Goal: Find specific page/section: Find specific page/section

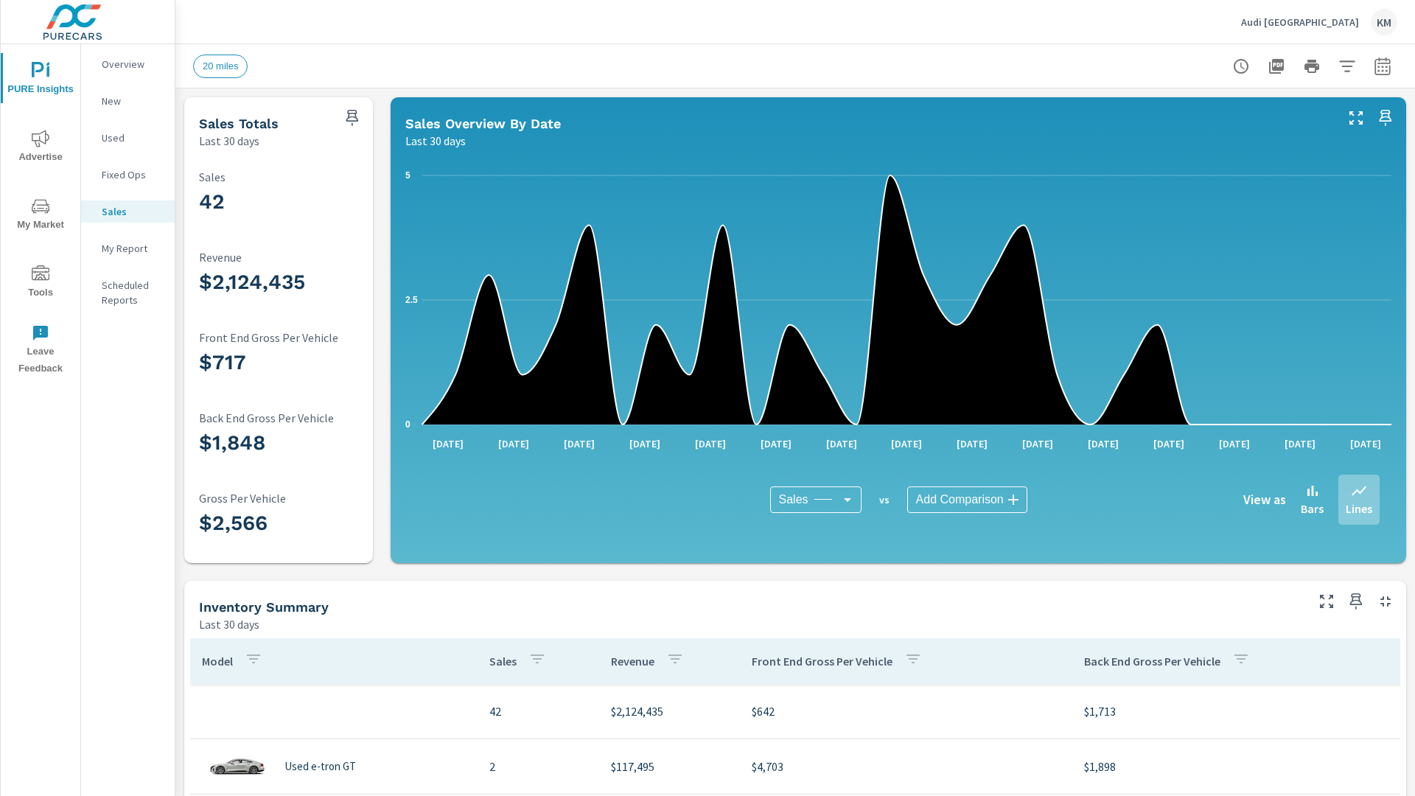
click at [128, 101] on p "New" at bounding box center [132, 101] width 61 height 15
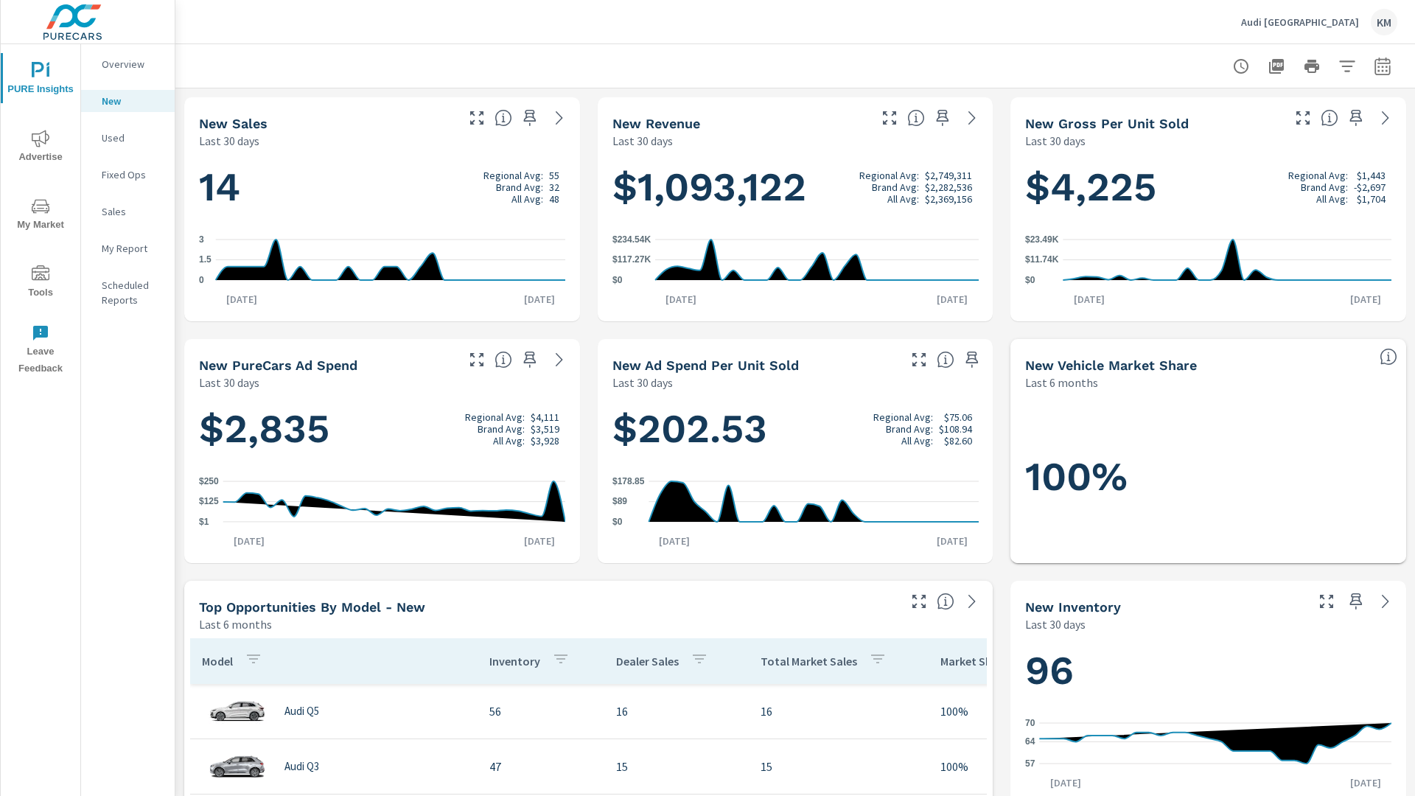
click at [128, 101] on p "New" at bounding box center [132, 101] width 61 height 15
click at [128, 138] on p "Used" at bounding box center [132, 137] width 61 height 15
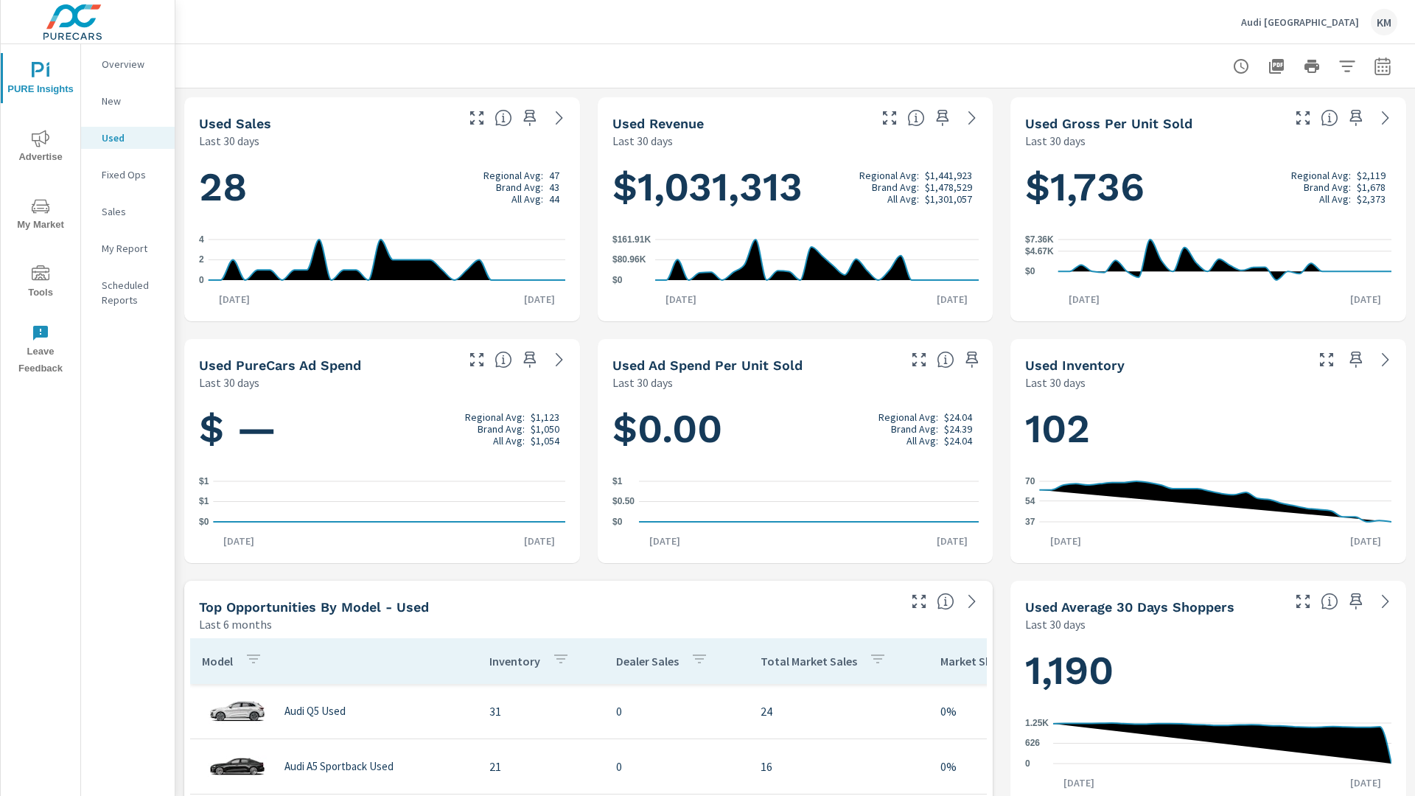
click at [128, 101] on p "New" at bounding box center [132, 101] width 61 height 15
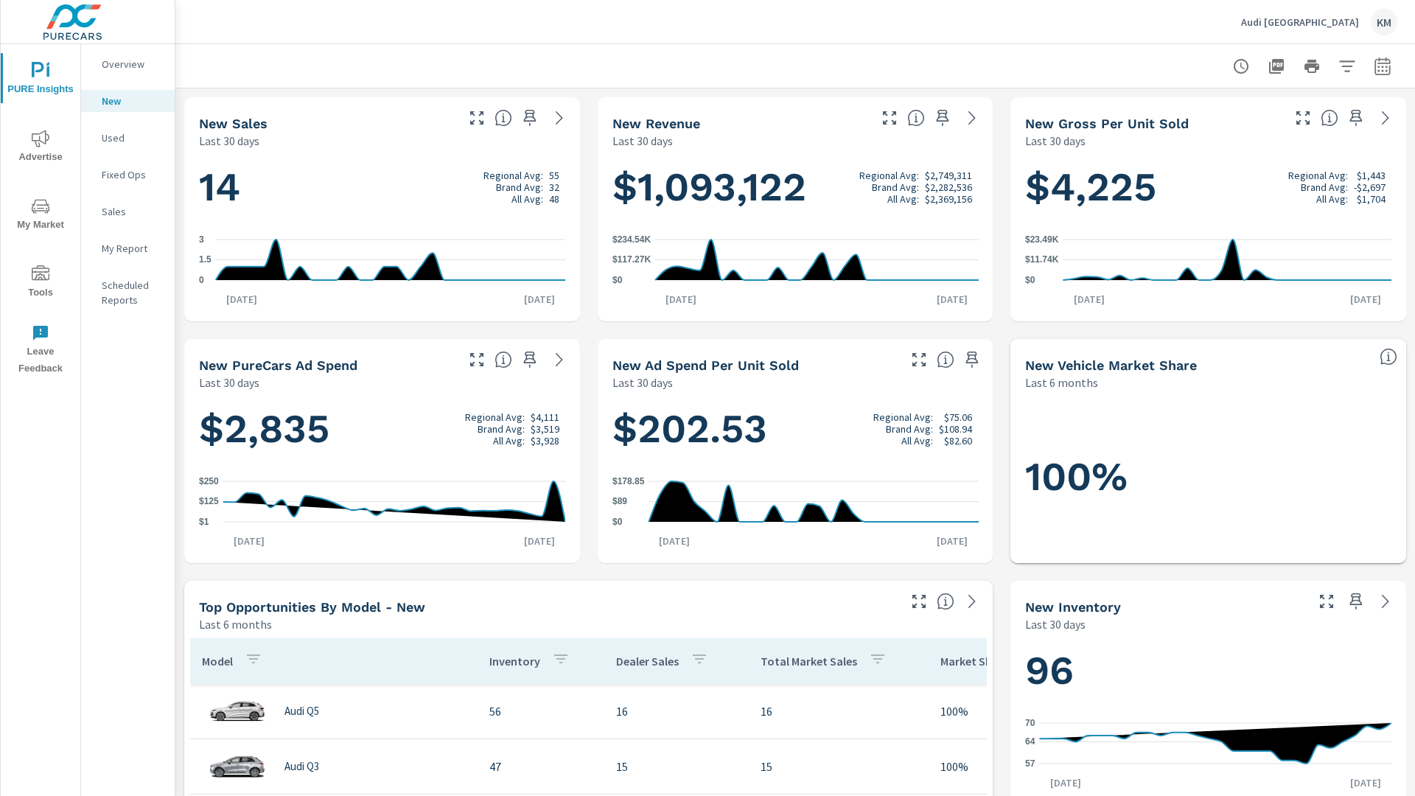
click at [128, 101] on p "New" at bounding box center [132, 101] width 61 height 15
click at [128, 138] on p "Used" at bounding box center [132, 137] width 61 height 15
